Goal: Task Accomplishment & Management: Manage account settings

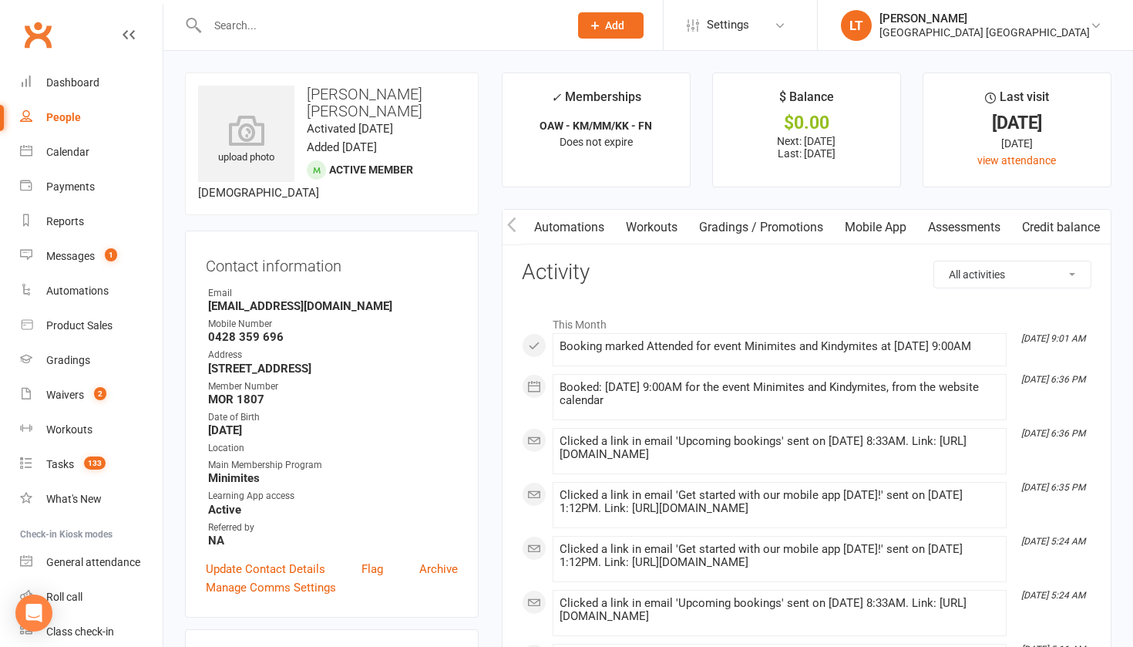
scroll to position [0, 445]
click at [882, 230] on link "Mobile App" at bounding box center [875, 227] width 83 height 35
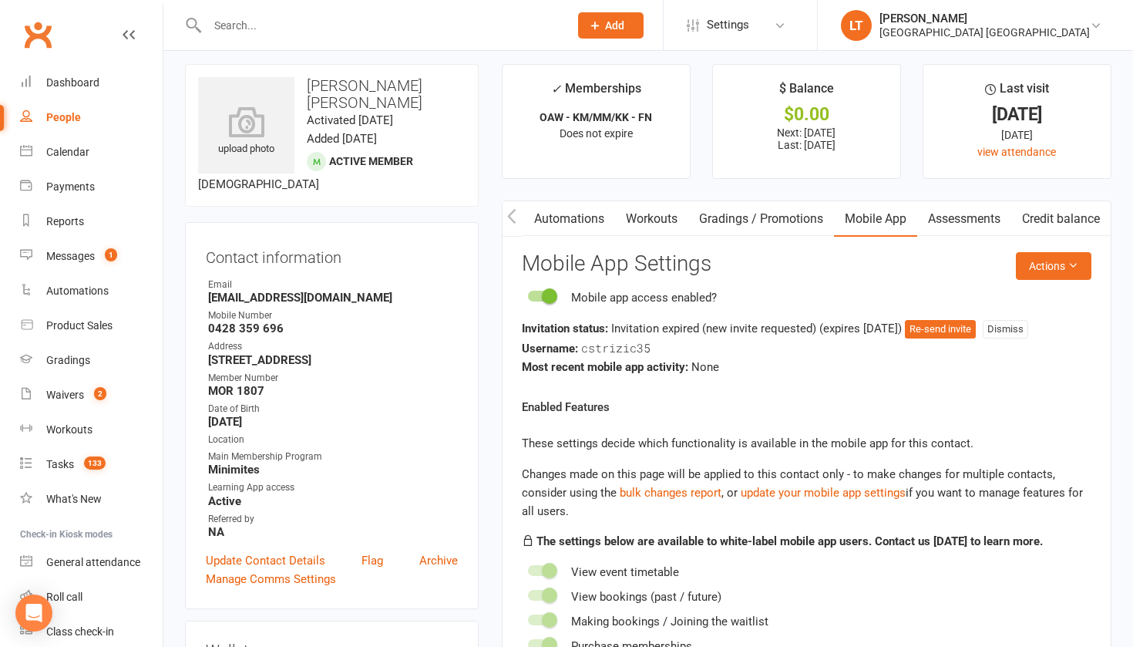
scroll to position [12, 0]
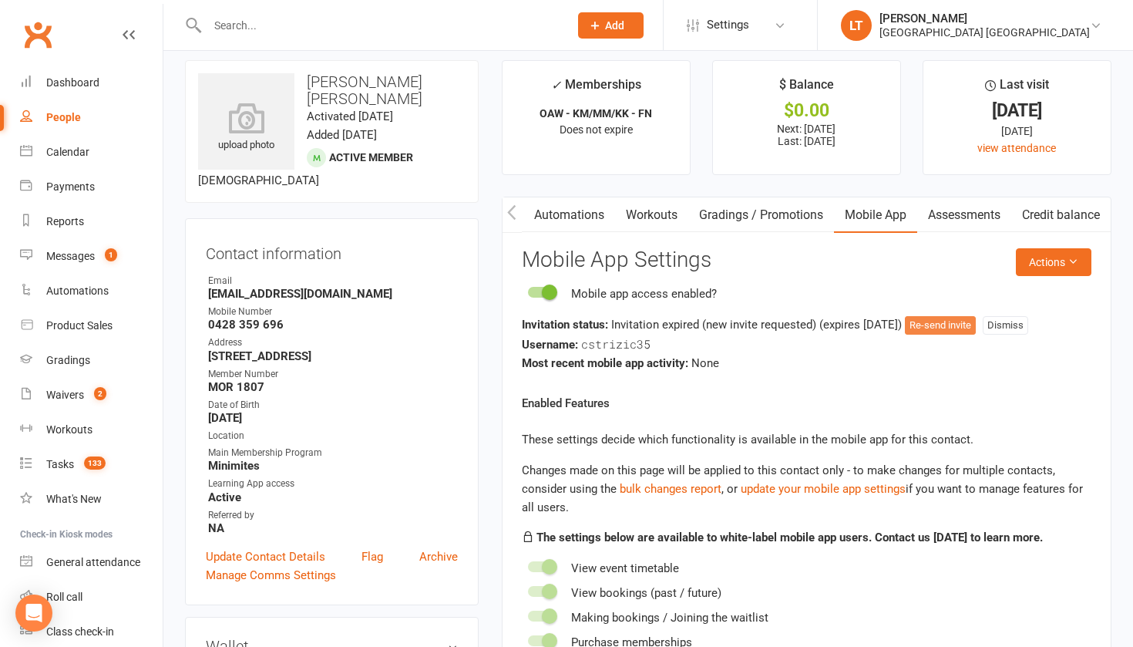
click at [976, 317] on button "Re-send invite" at bounding box center [940, 325] width 71 height 18
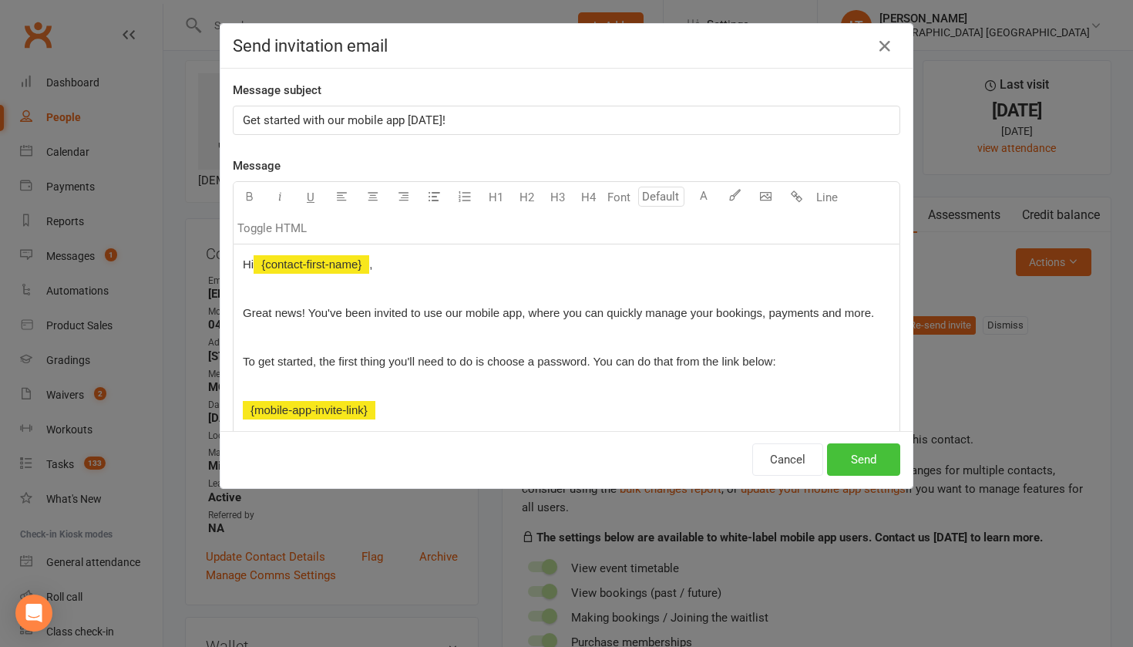
click at [872, 452] on button "Send" at bounding box center [863, 459] width 73 height 32
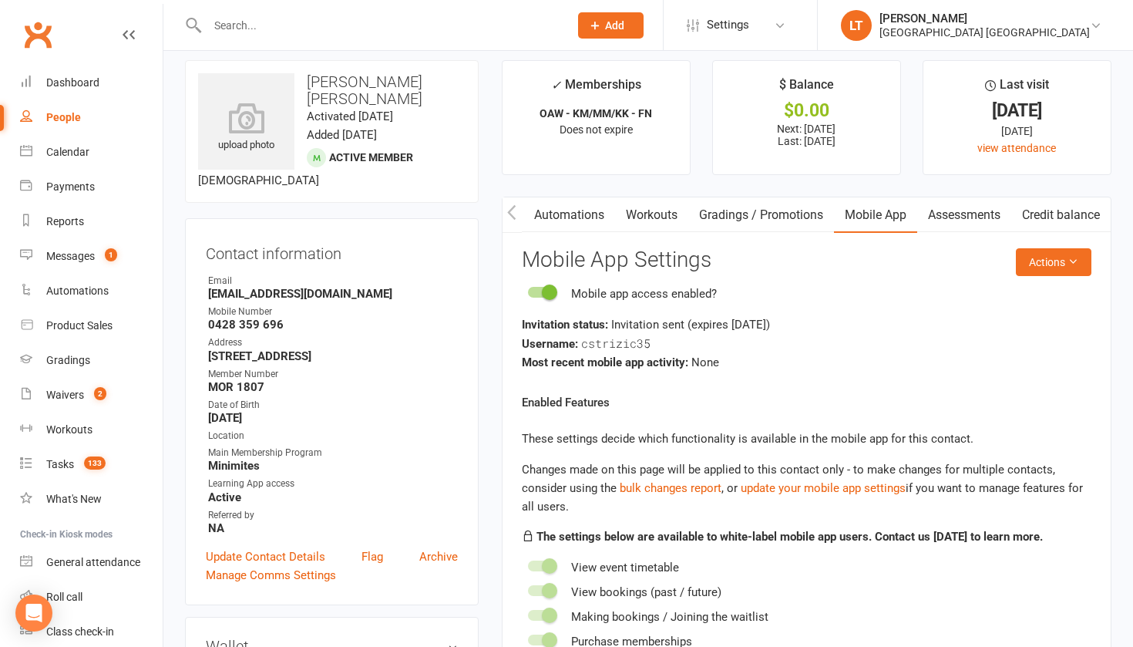
click at [286, 22] on input "text" at bounding box center [380, 26] width 355 height 22
type input "h"
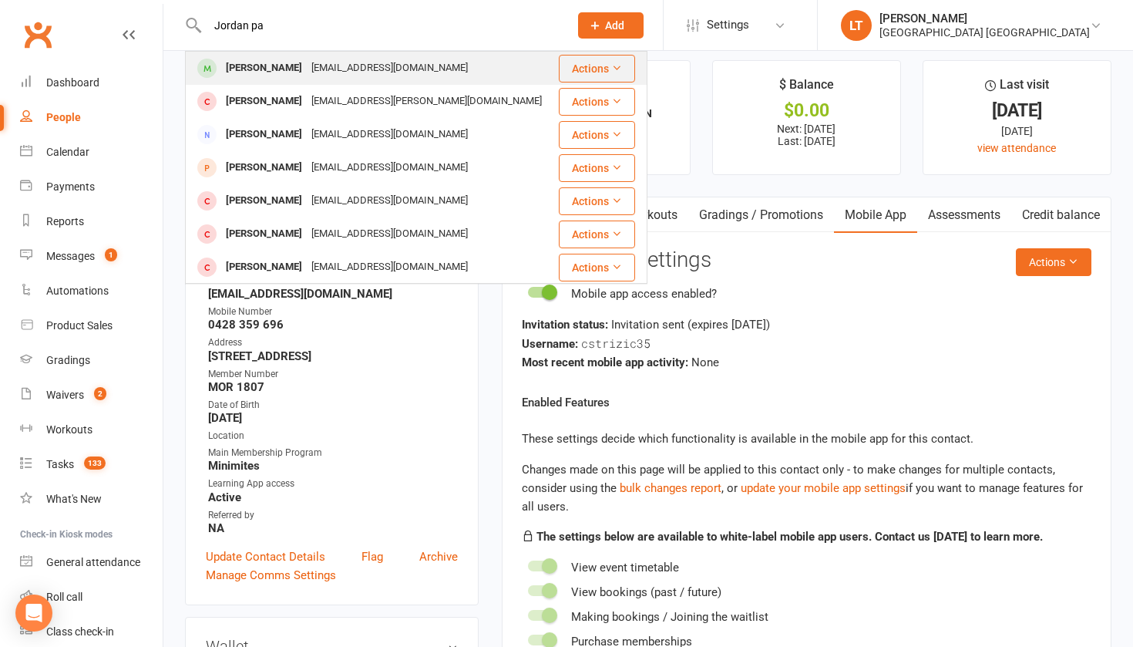
type input "Jordan pa"
click at [287, 74] on div "[PERSON_NAME]" at bounding box center [264, 68] width 86 height 22
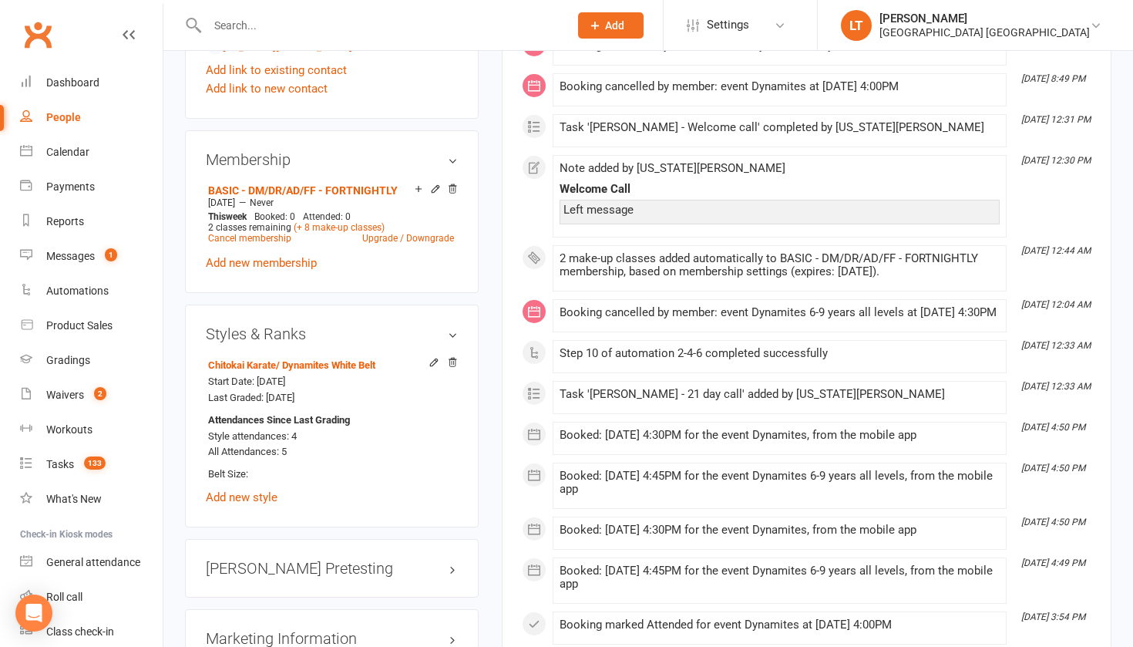
scroll to position [1000, 0]
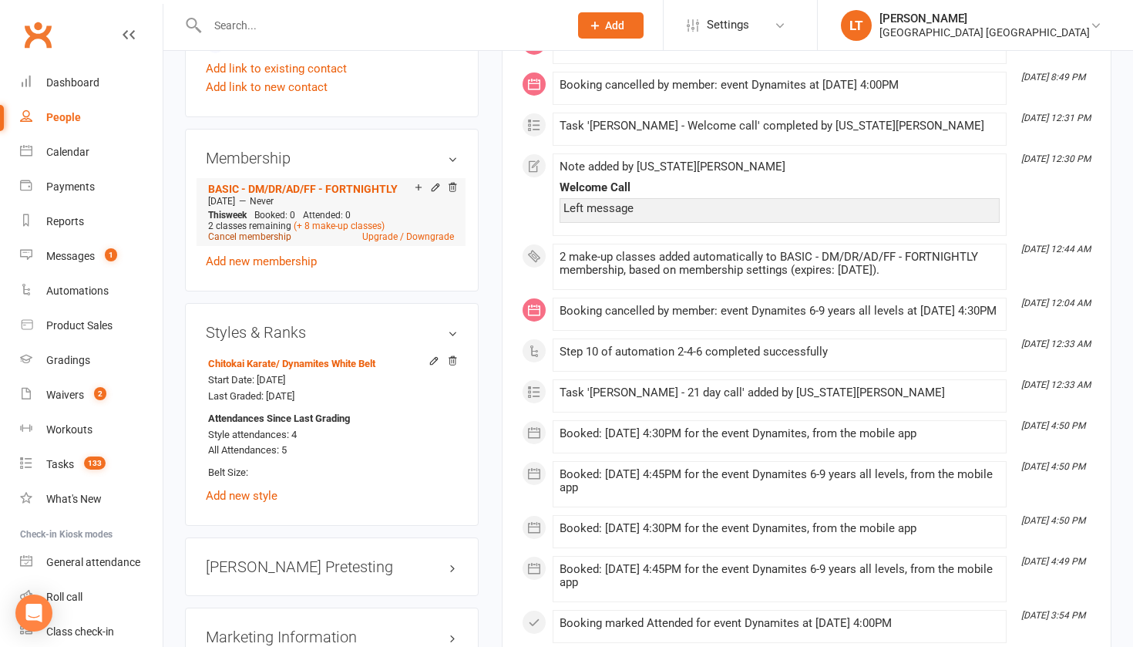
click at [277, 242] on link "Cancel membership" at bounding box center [249, 236] width 83 height 11
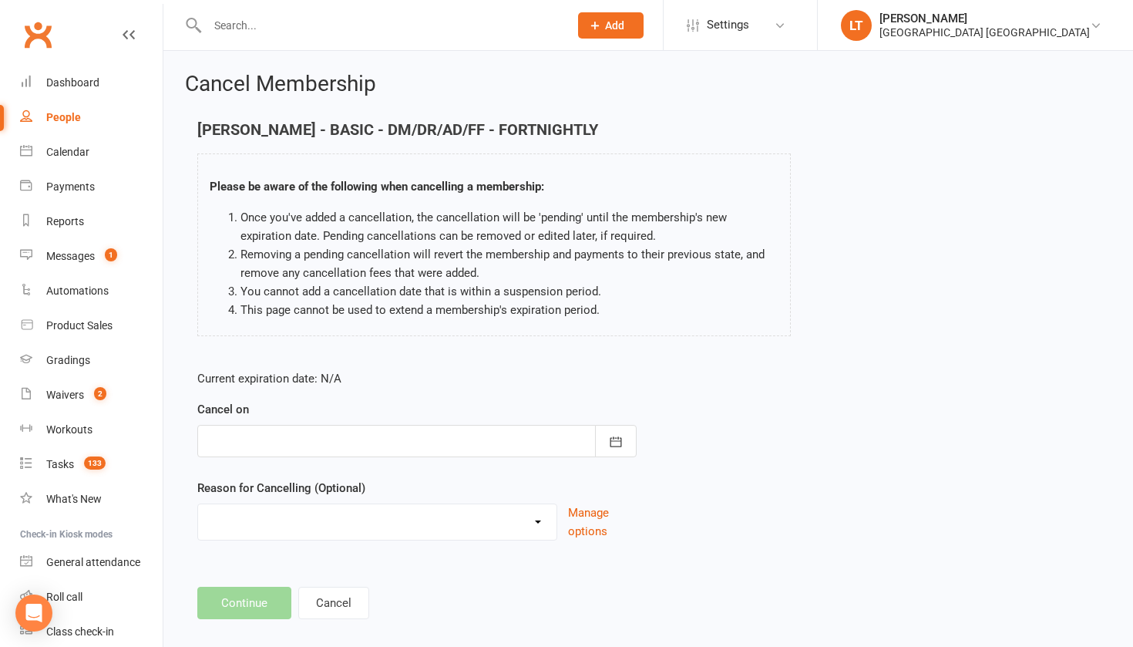
click at [389, 438] on div at bounding box center [416, 441] width 439 height 32
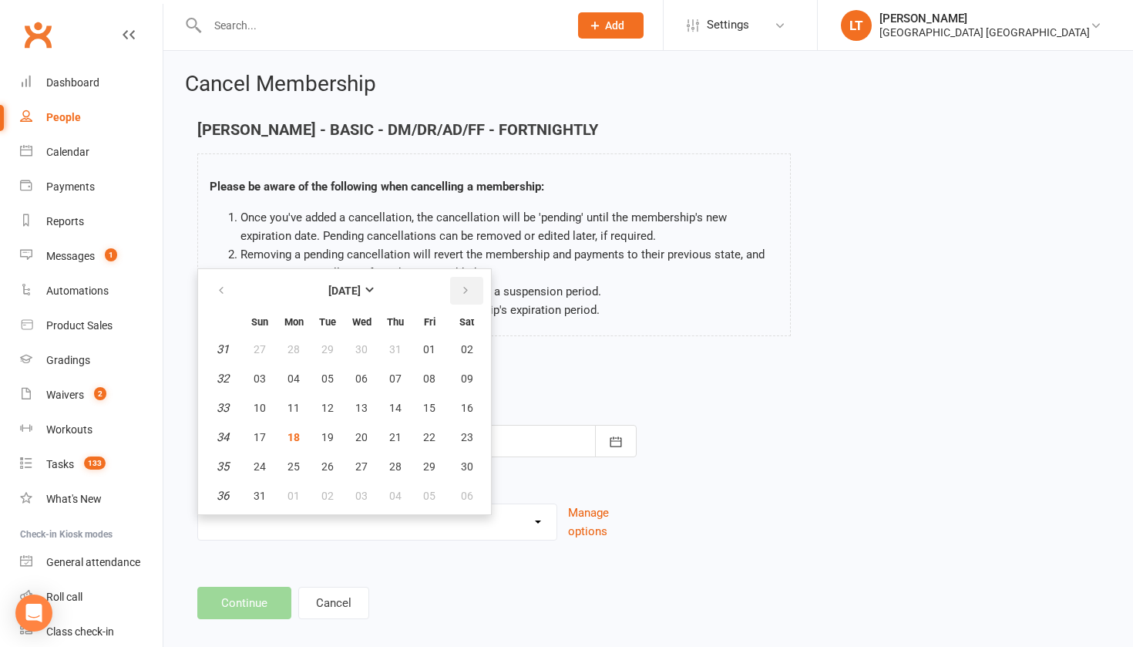
click at [463, 283] on button "button" at bounding box center [466, 291] width 33 height 28
click at [389, 377] on span "11" at bounding box center [395, 378] width 12 height 12
type input "[DATE]"
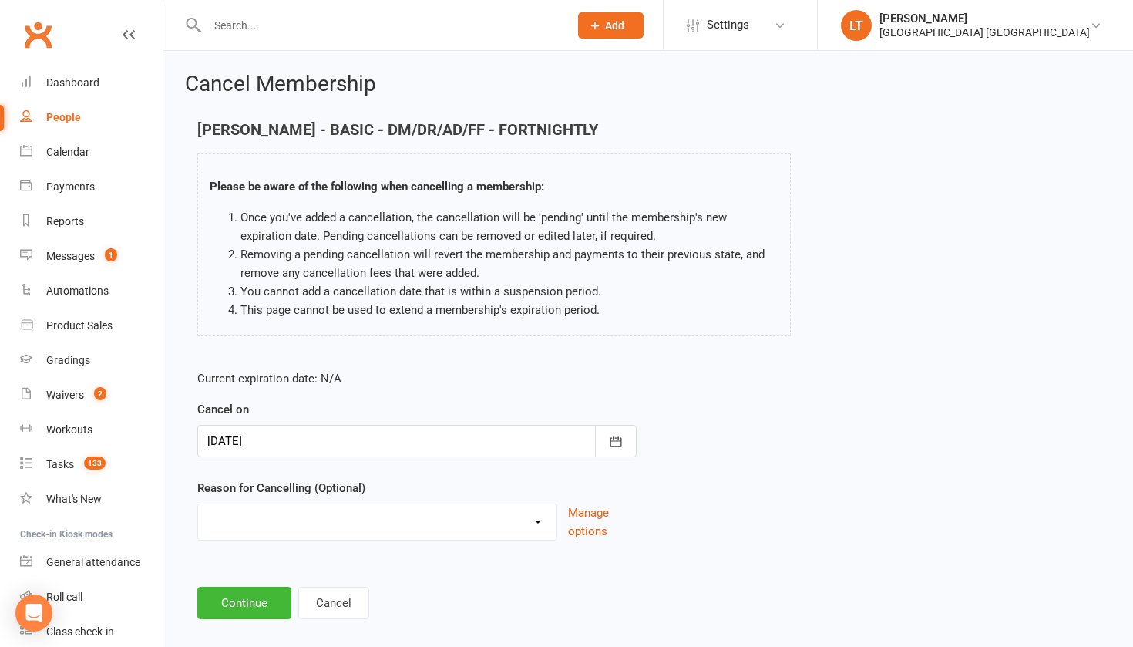
select select "8"
click at [272, 593] on input at bounding box center [416, 602] width 439 height 32
type input "W"
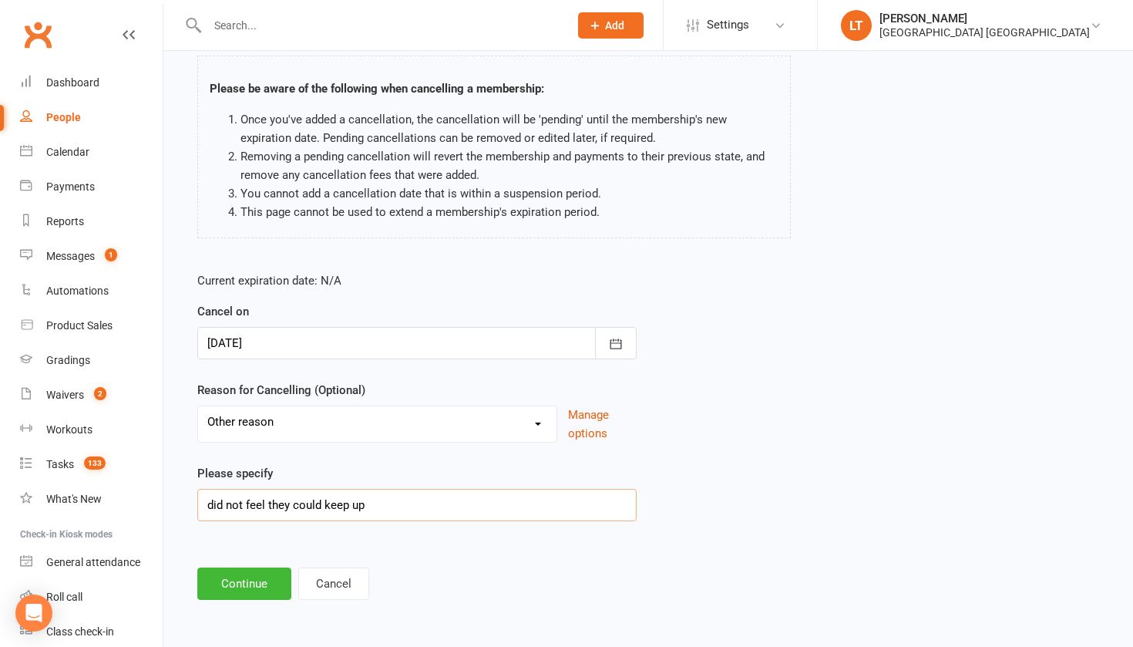
scroll to position [110, 0]
type input "did not feel they could keep up"
click at [240, 567] on button "Continue" at bounding box center [244, 583] width 94 height 32
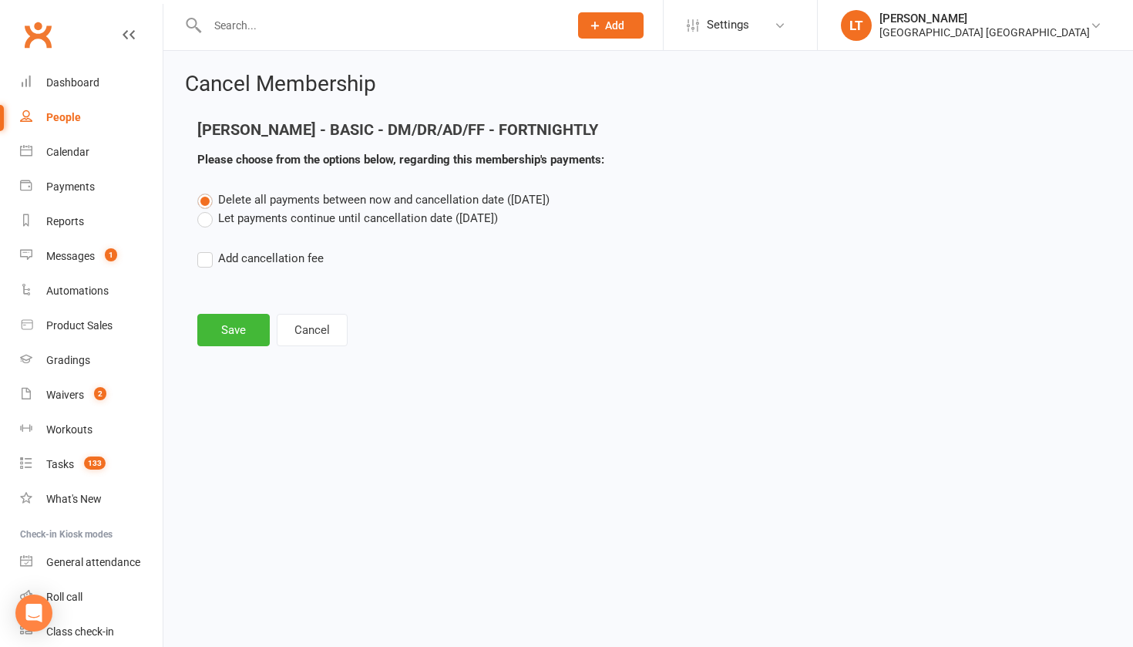
scroll to position [0, 0]
click at [233, 323] on button "Save" at bounding box center [233, 330] width 72 height 32
